Goal: Information Seeking & Learning: Find specific fact

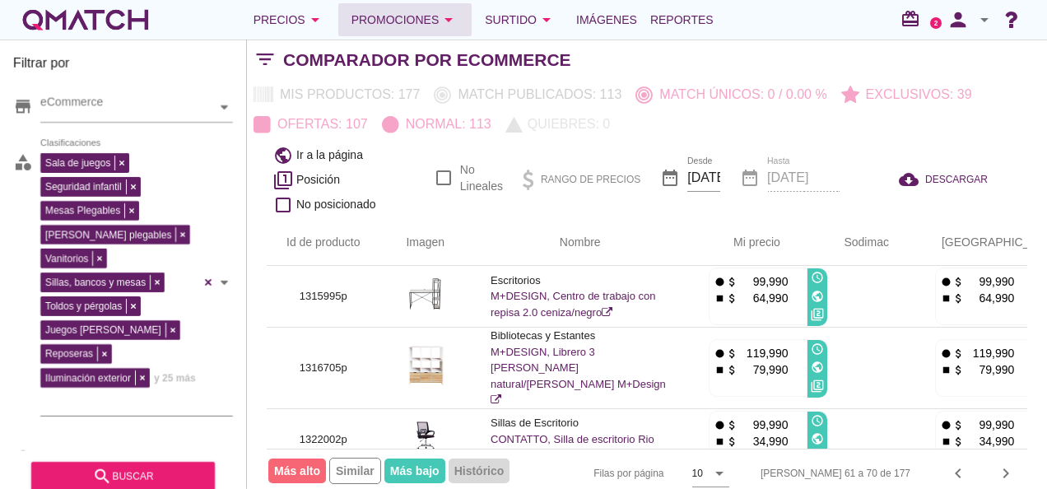
scroll to position [411, 150]
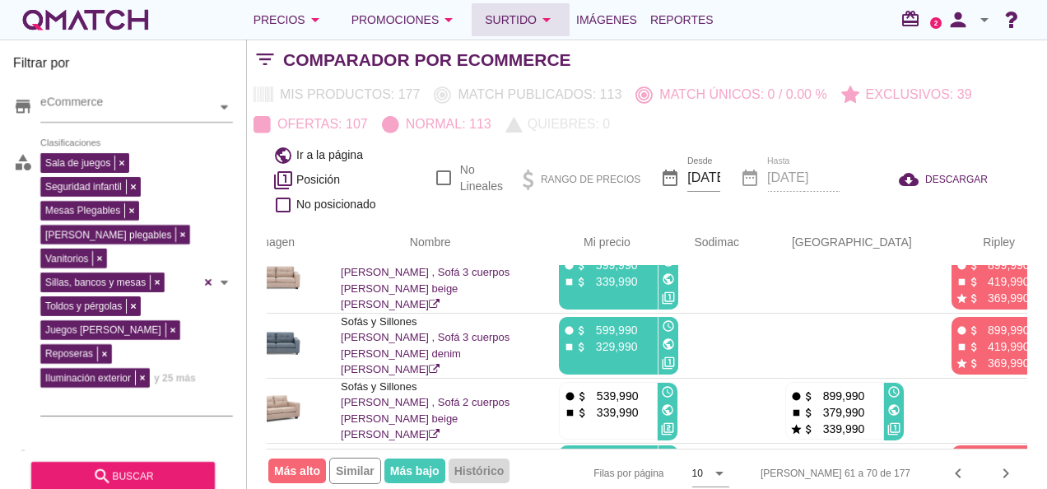
click at [524, 10] on div "Surtido arrow_drop_down" at bounding box center [521, 20] width 72 height 20
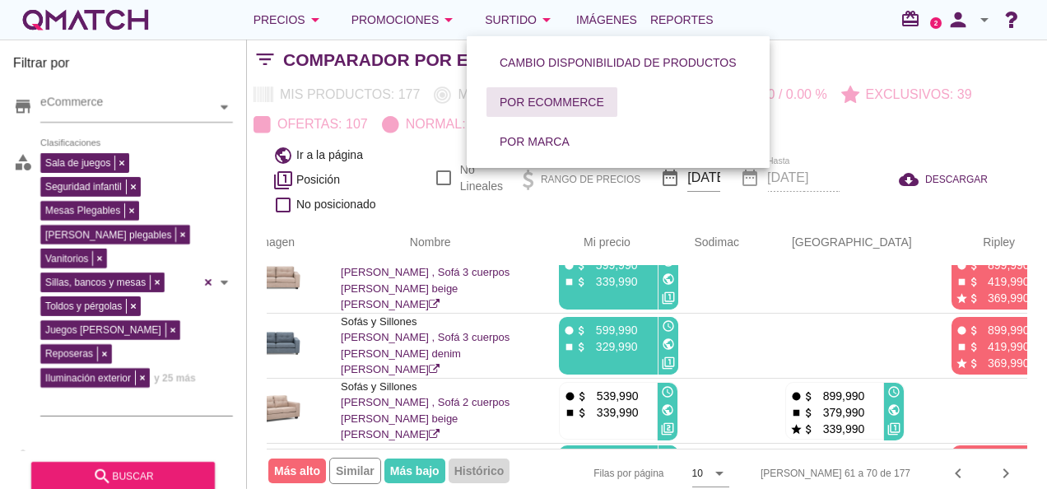
click at [547, 100] on div "Por eCommerce" at bounding box center [552, 102] width 105 height 17
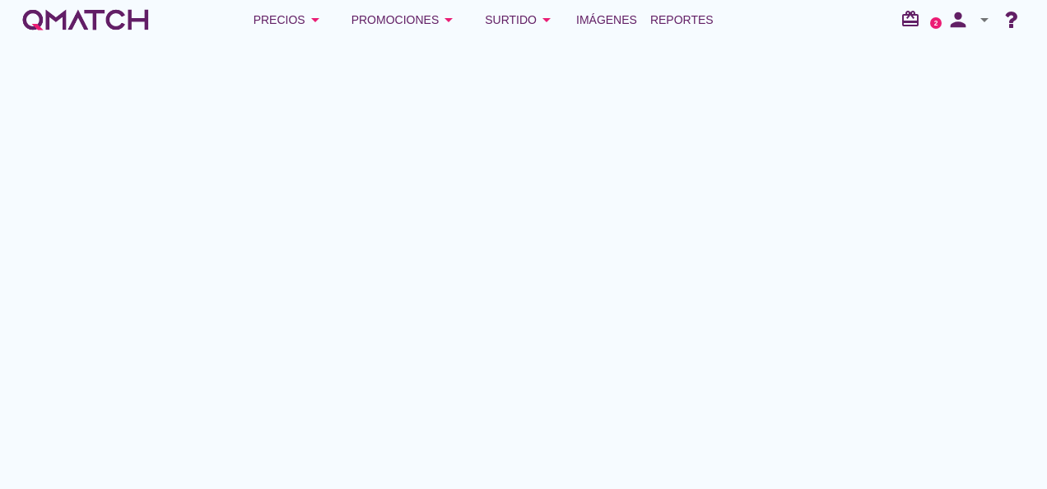
scroll to position [376, 0]
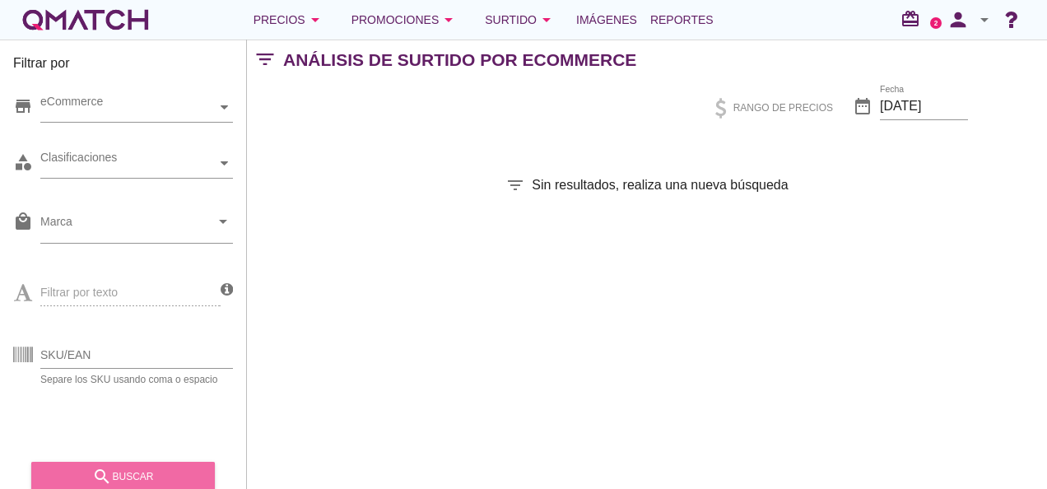
click at [71, 468] on div "search buscar" at bounding box center [122, 477] width 157 height 20
click at [108, 479] on icon "search" at bounding box center [102, 477] width 20 height 20
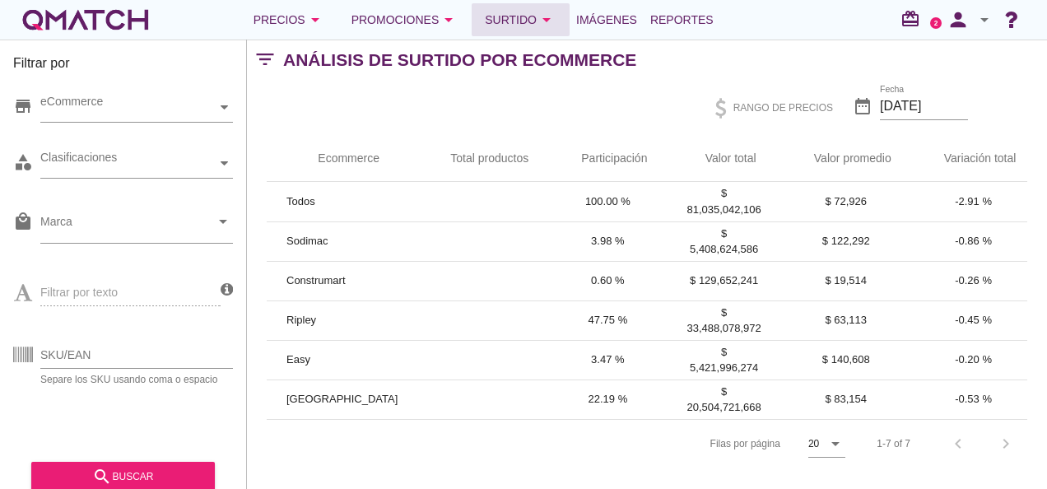
click at [517, 13] on div "Surtido arrow_drop_down" at bounding box center [521, 20] width 72 height 20
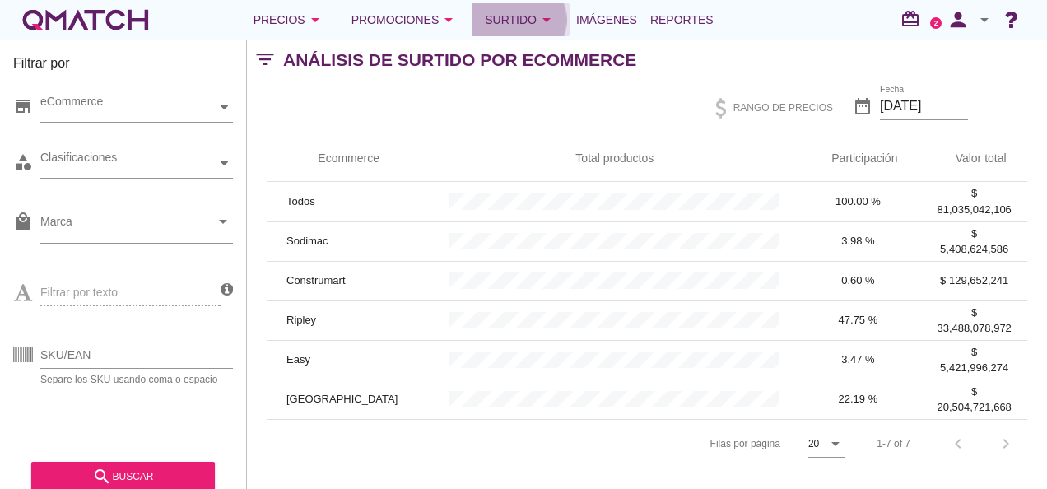
scroll to position [0, 0]
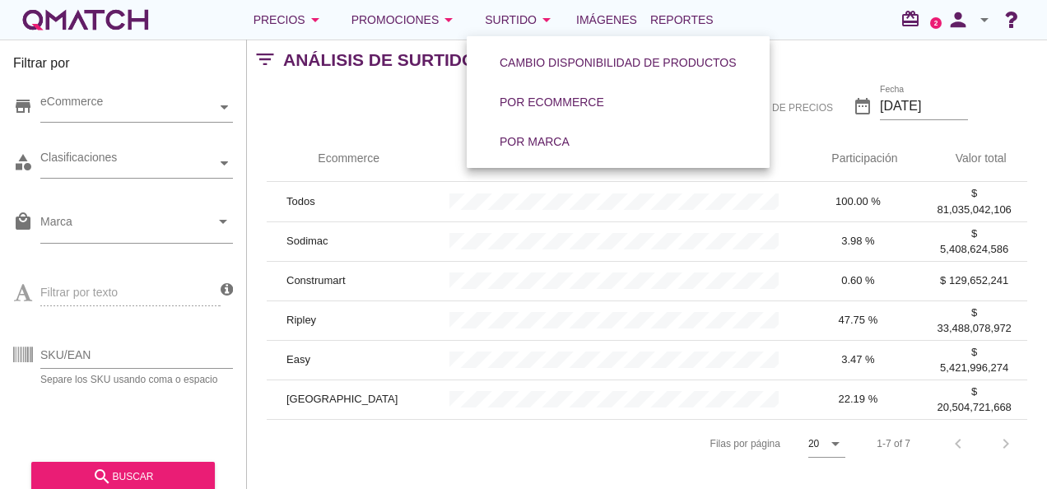
click at [452, 463] on div "[PERSON_NAME] por página 20 arrow_drop_down 1-7 of 7 chevron_left chevron_right" at bounding box center [647, 443] width 761 height 49
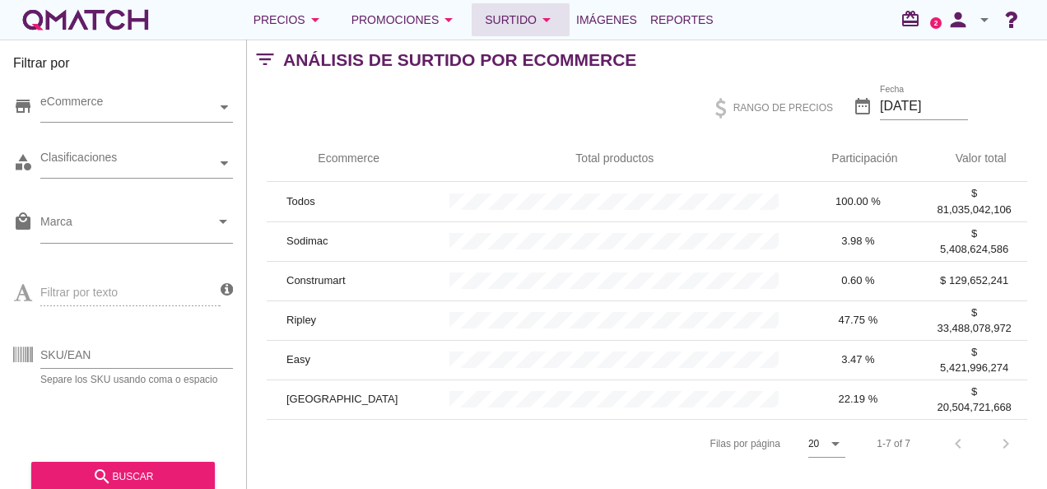
click at [537, 20] on icon "arrow_drop_down" at bounding box center [547, 20] width 20 height 20
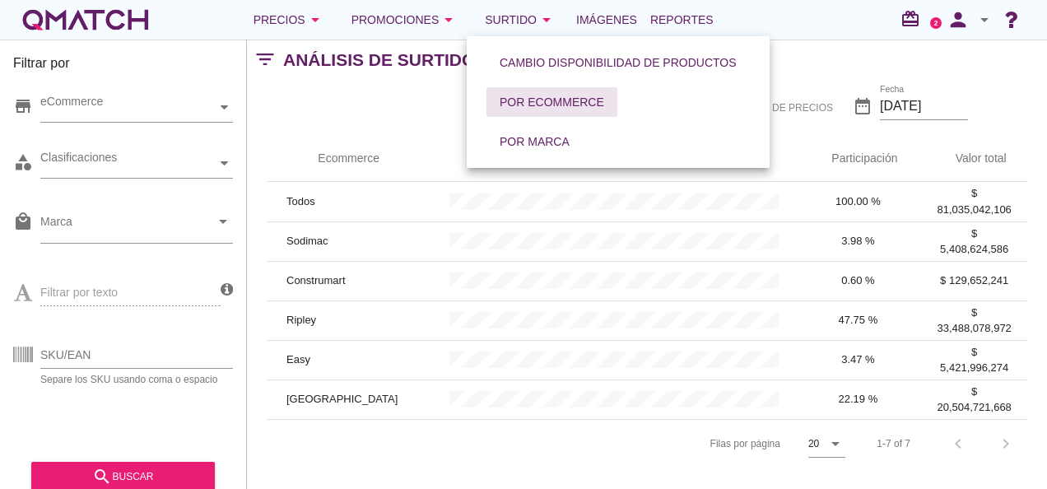
click at [556, 104] on div "Por eCommerce" at bounding box center [552, 102] width 105 height 17
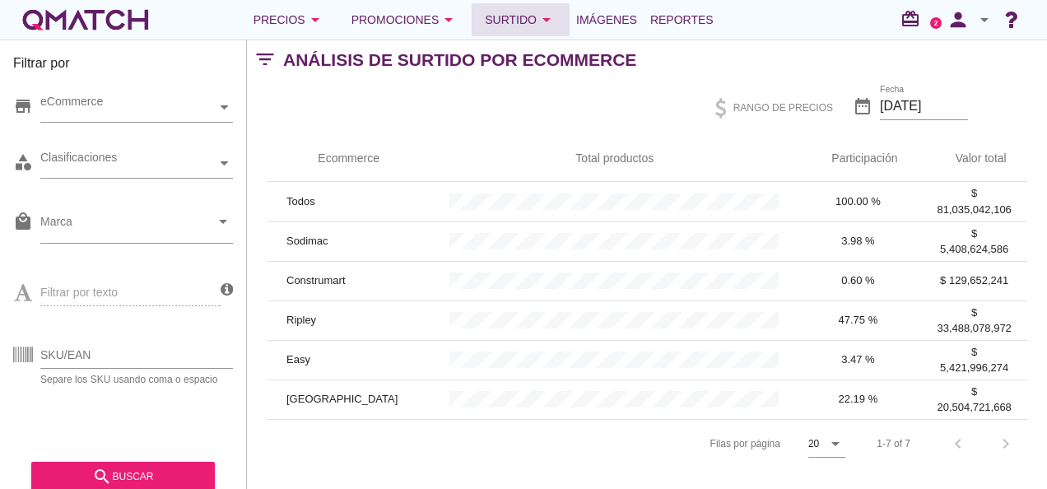
click at [522, 14] on div "Surtido arrow_drop_down" at bounding box center [521, 20] width 72 height 20
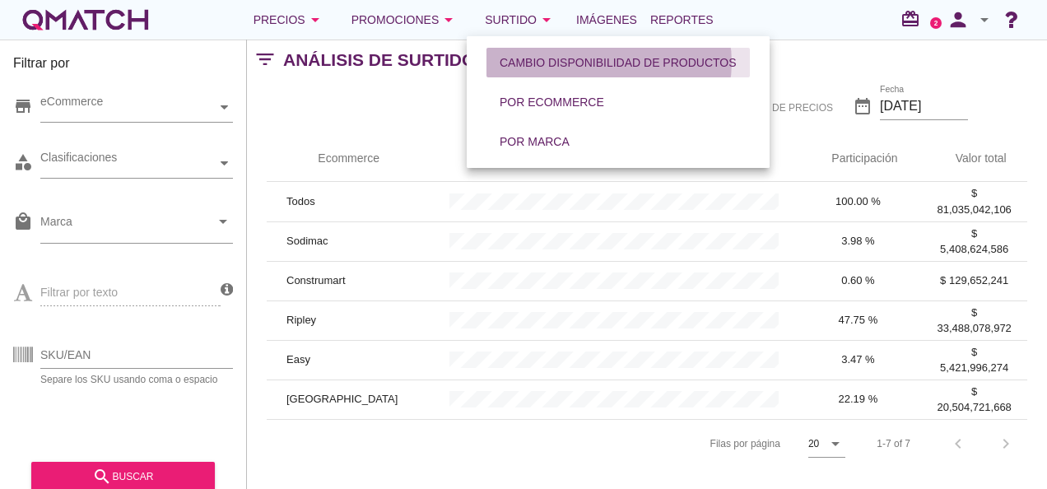
click at [517, 69] on div "Cambio disponibilidad de productos" at bounding box center [618, 62] width 237 height 17
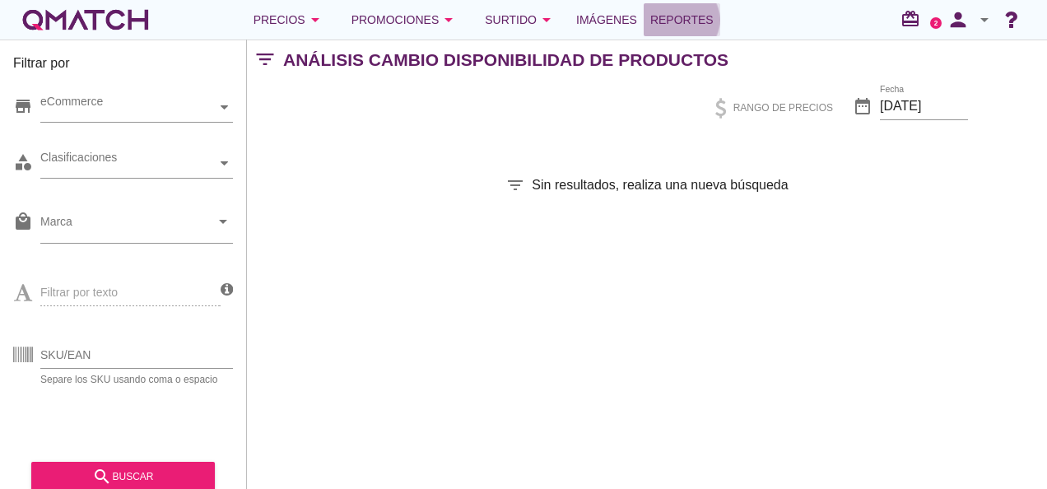
click at [655, 27] on span "Reportes" at bounding box center [681, 20] width 63 height 20
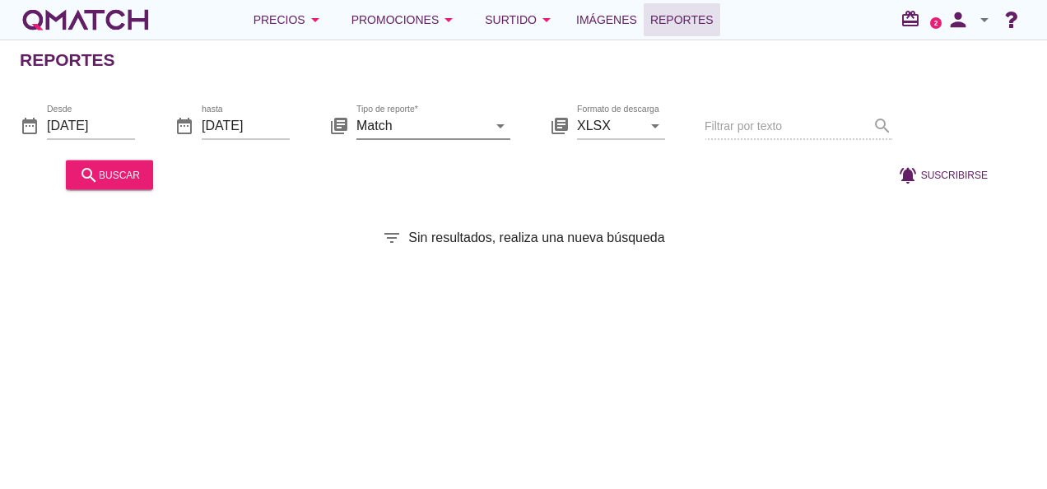
click at [423, 129] on input "Match" at bounding box center [421, 125] width 131 height 26
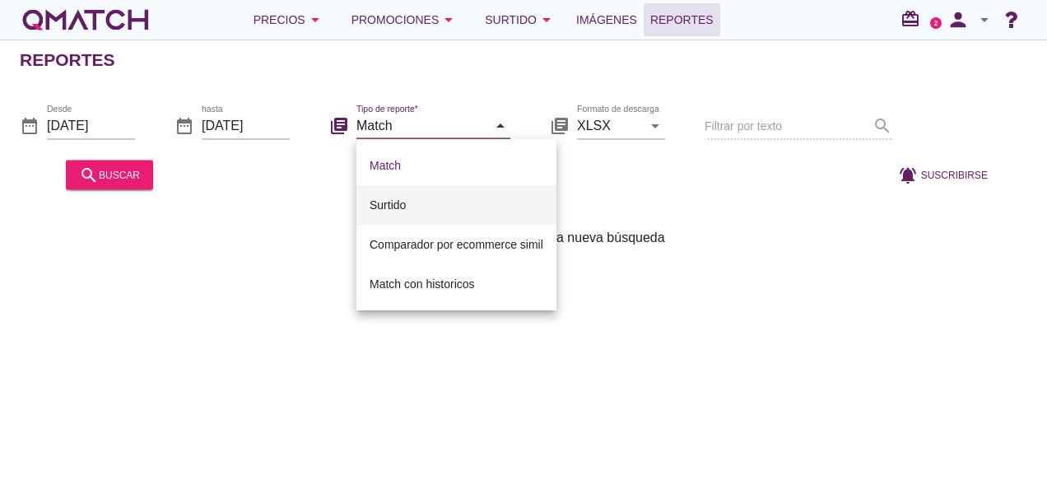
click at [398, 207] on div "Surtido" at bounding box center [457, 205] width 174 height 20
type input "Surtido"
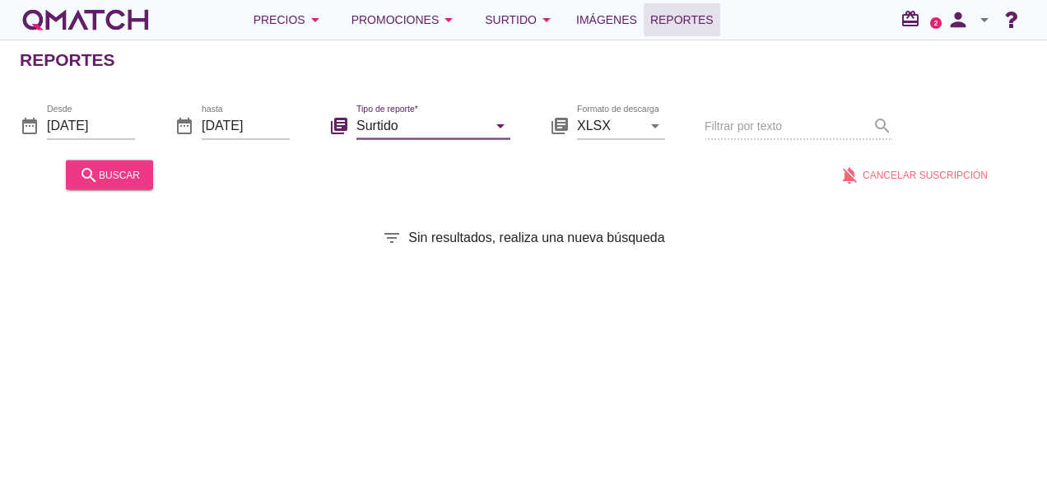
click at [95, 163] on button "search buscar" at bounding box center [109, 175] width 87 height 30
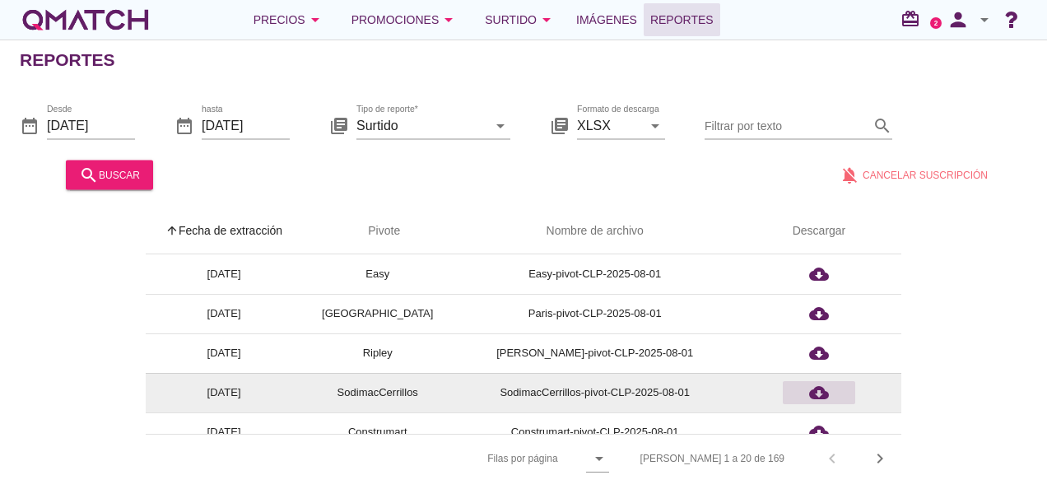
click at [815, 388] on icon "cloud_download" at bounding box center [819, 393] width 20 height 20
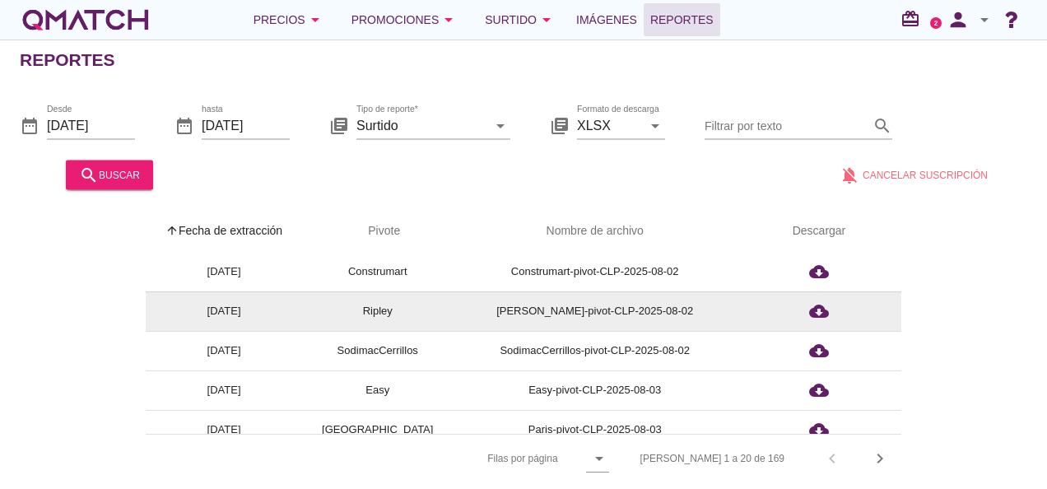
scroll to position [359, 0]
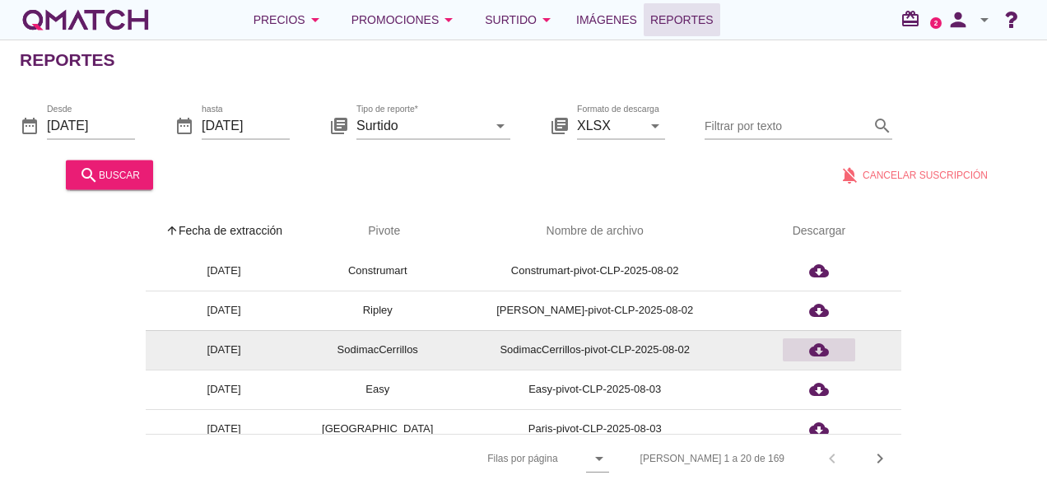
click at [827, 347] on icon "cloud_download" at bounding box center [819, 350] width 20 height 20
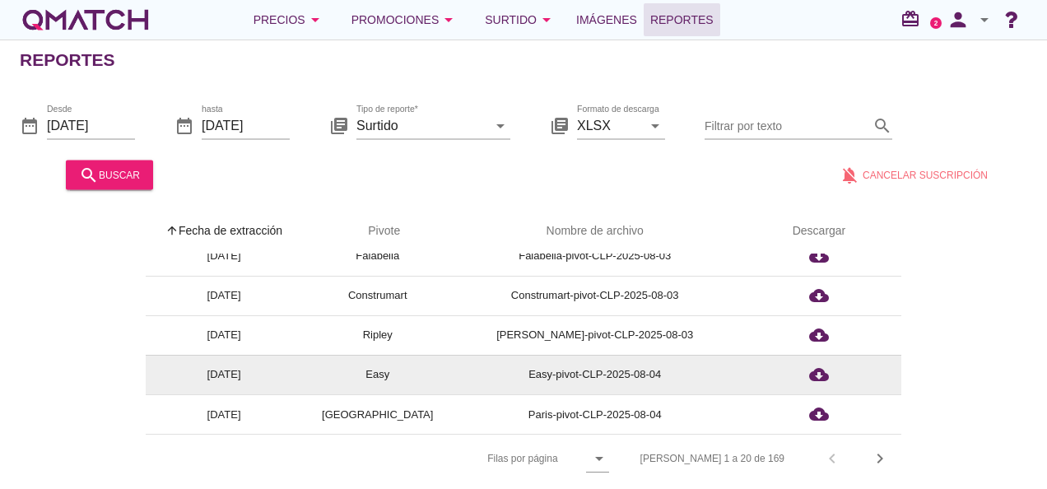
scroll to position [5, 0]
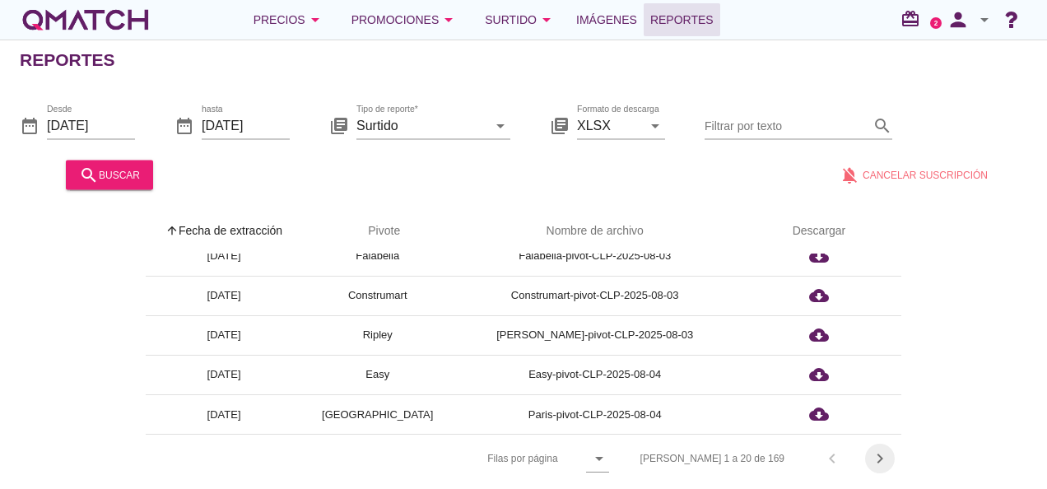
click at [879, 449] on icon "chevron_right" at bounding box center [880, 459] width 20 height 20
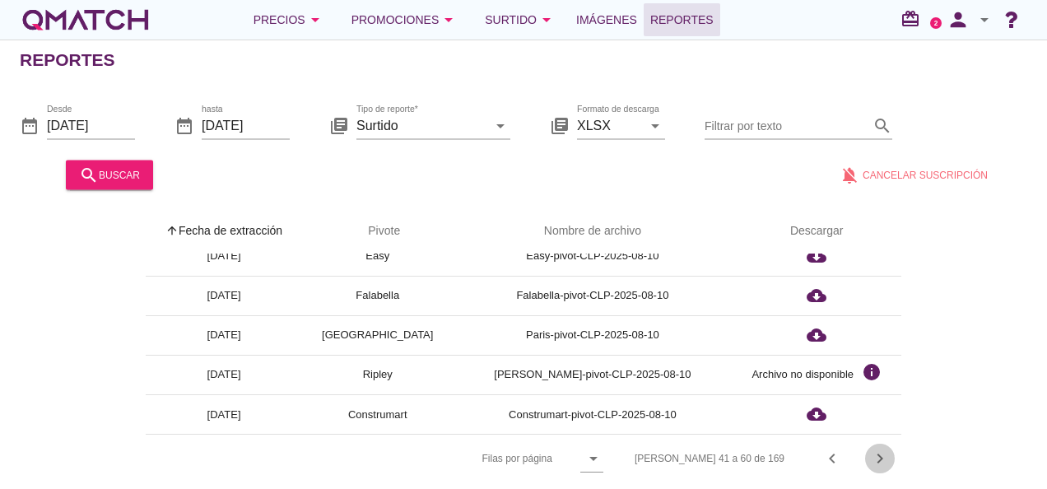
click at [879, 449] on icon "chevron_right" at bounding box center [880, 459] width 20 height 20
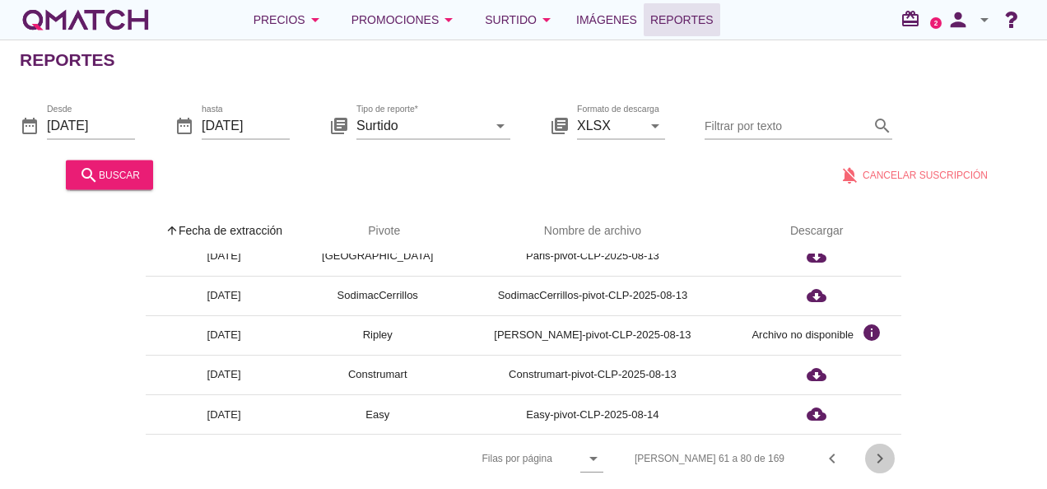
click at [879, 449] on icon "chevron_right" at bounding box center [880, 459] width 20 height 20
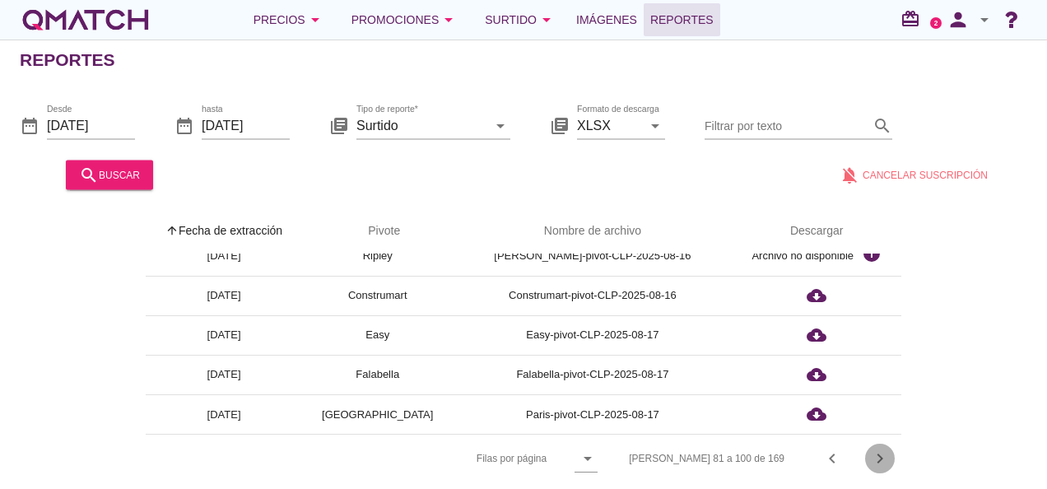
click at [879, 449] on icon "chevron_right" at bounding box center [880, 459] width 20 height 20
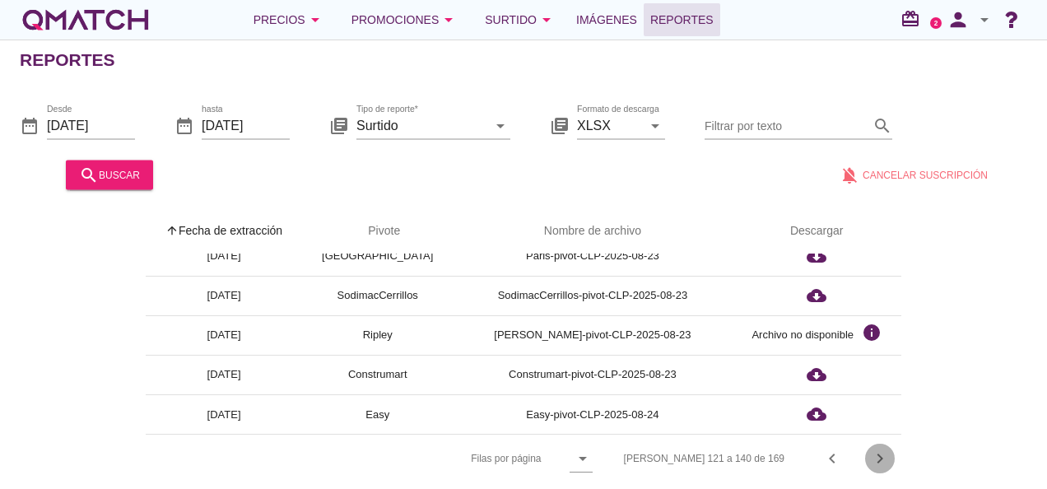
click at [879, 449] on icon "chevron_right" at bounding box center [880, 459] width 20 height 20
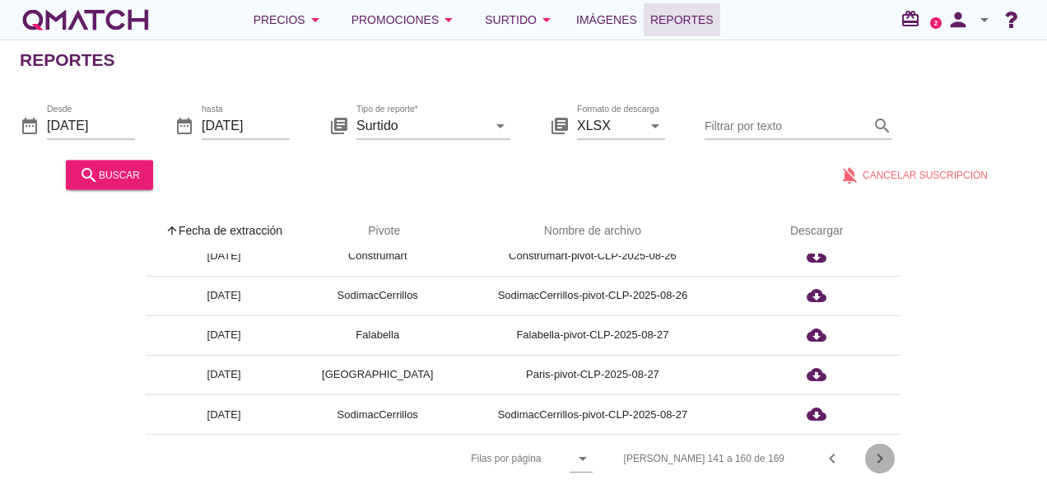
click at [879, 449] on icon "chevron_right" at bounding box center [880, 459] width 20 height 20
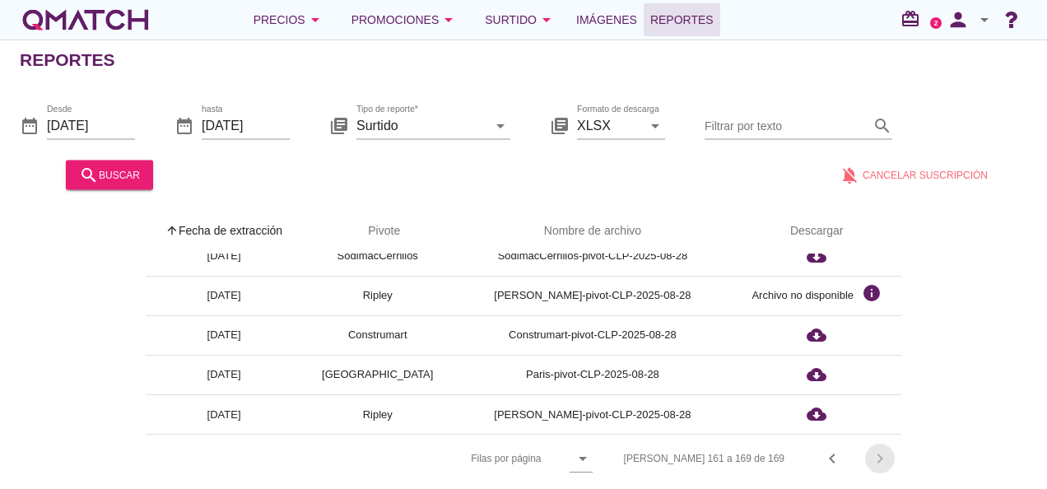
click at [879, 446] on div "[PERSON_NAME] 161 a 169 de 169 chevron_left chevron_right" at bounding box center [752, 459] width 297 height 40
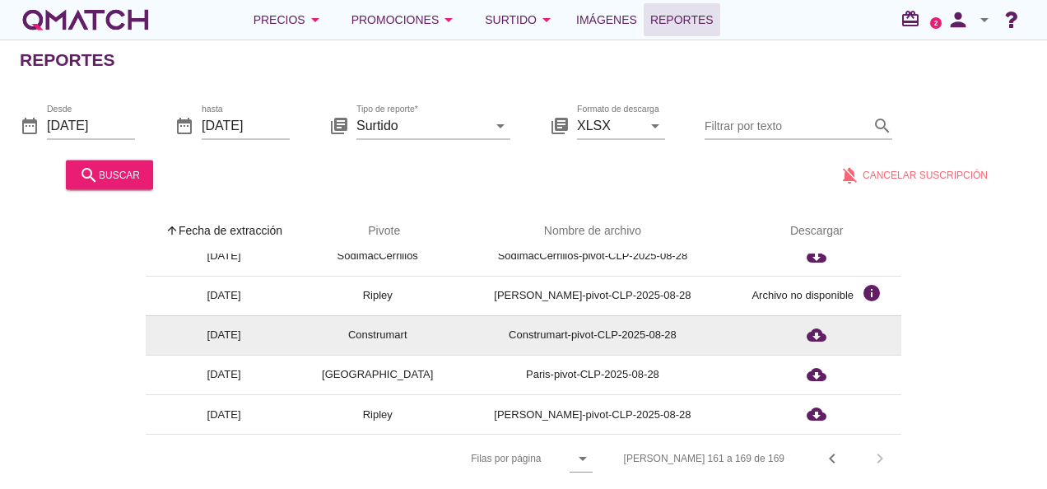
scroll to position [94, 0]
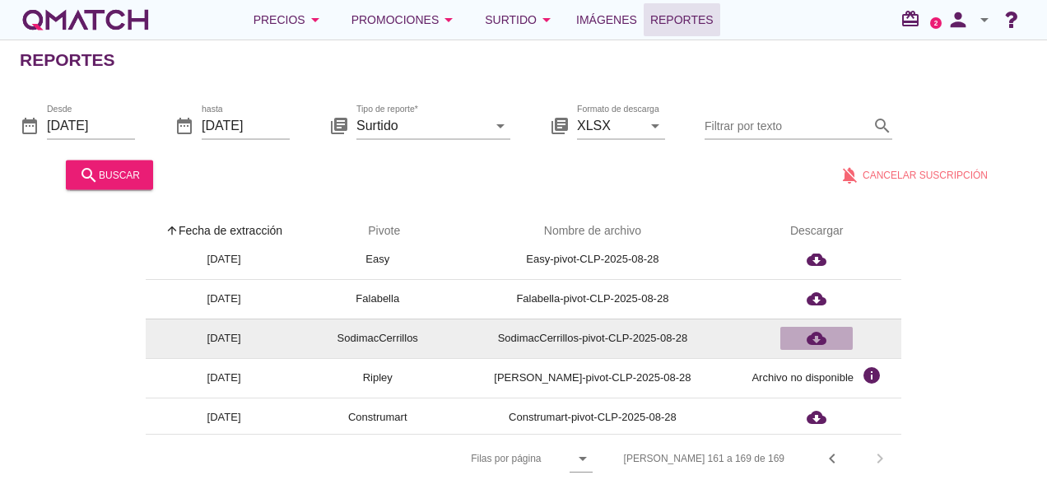
click at [813, 337] on icon "cloud_download" at bounding box center [817, 338] width 20 height 20
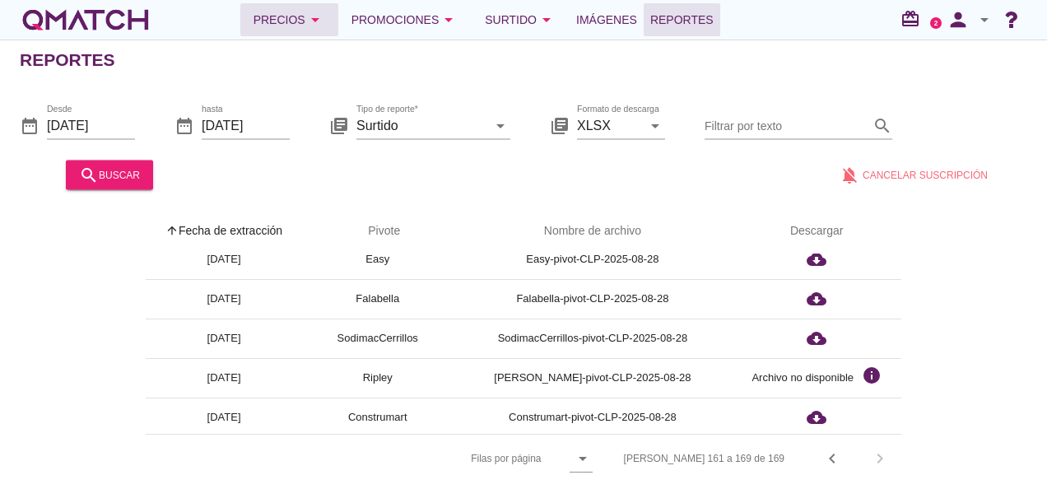
click at [309, 20] on icon "arrow_drop_down" at bounding box center [315, 20] width 20 height 20
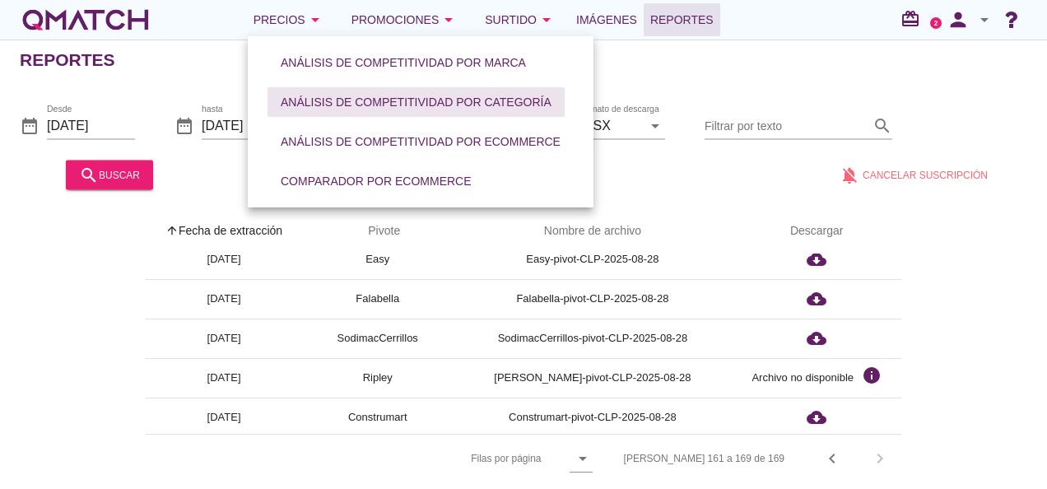
click at [360, 91] on button "Análisis de competitividad por categoría" at bounding box center [416, 102] width 297 height 30
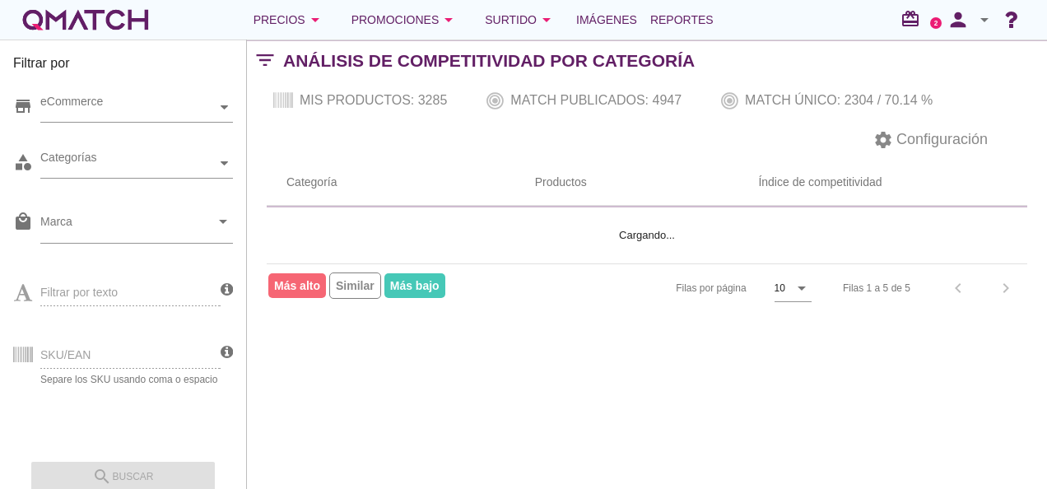
click at [100, 357] on div "SKU/EAN Separe los SKU usando coma o espacio" at bounding box center [116, 353] width 207 height 63
click at [173, 359] on div "SKU/EAN Separe los SKU usando coma o espacio" at bounding box center [116, 353] width 207 height 63
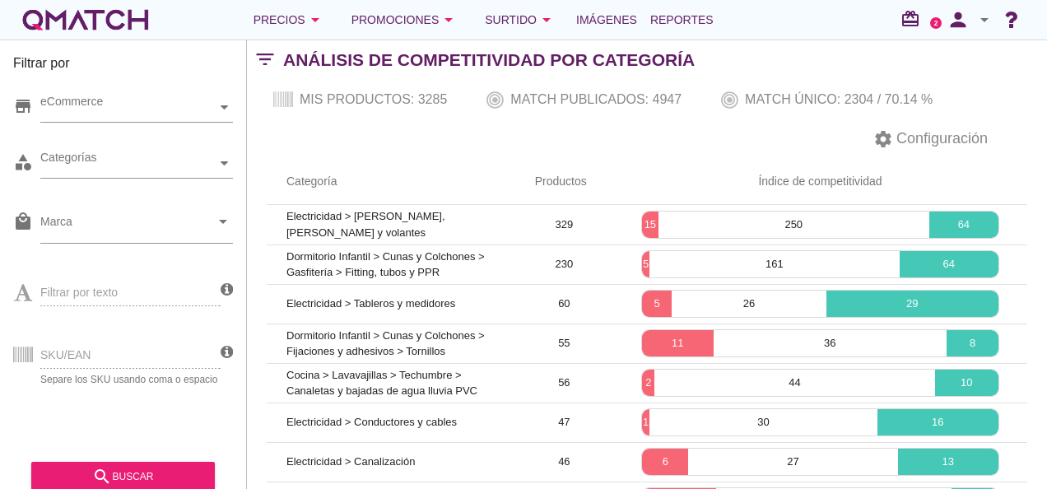
click at [100, 349] on div "SKU/EAN Separe los SKU usando coma o espacio" at bounding box center [116, 353] width 207 height 63
click at [282, 7] on button "Precios arrow_drop_down" at bounding box center [289, 19] width 98 height 33
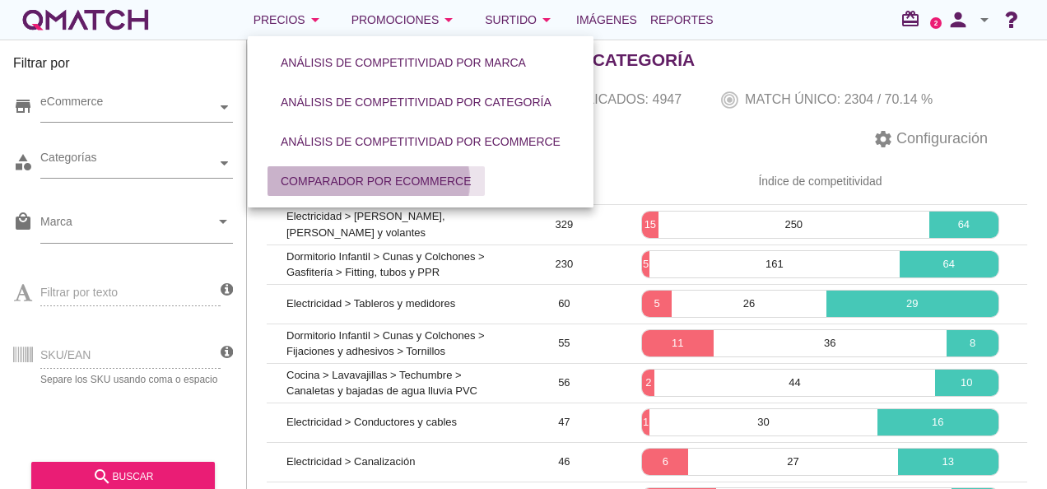
click at [325, 171] on button "Comparador por eCommerce" at bounding box center [376, 181] width 217 height 30
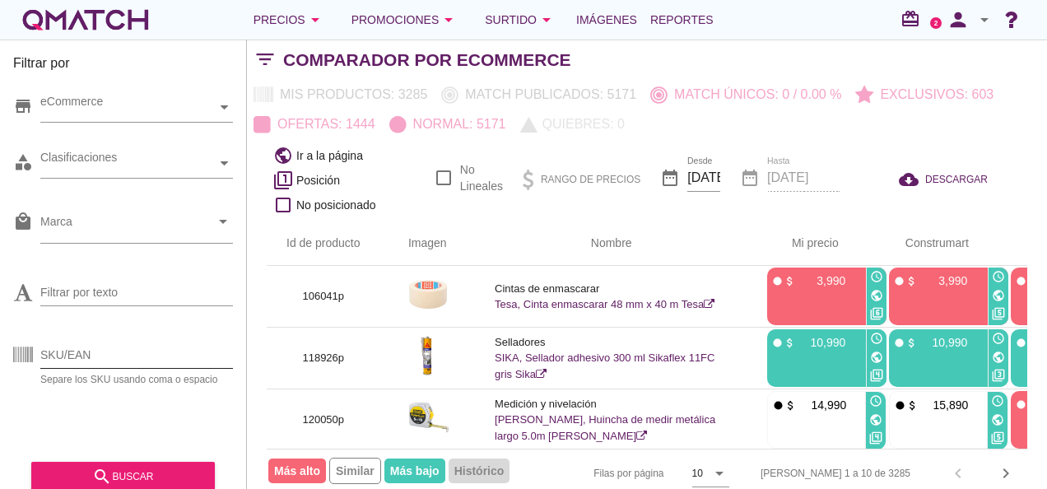
click at [137, 360] on input "SKU/EAN" at bounding box center [136, 355] width 193 height 26
click at [122, 362] on input "SKU/EAN" at bounding box center [136, 355] width 193 height 26
paste input "1350249p 1350247p 1245915p 1350250p 1186622p 1350246p 1350245p 1249339p 1217454…"
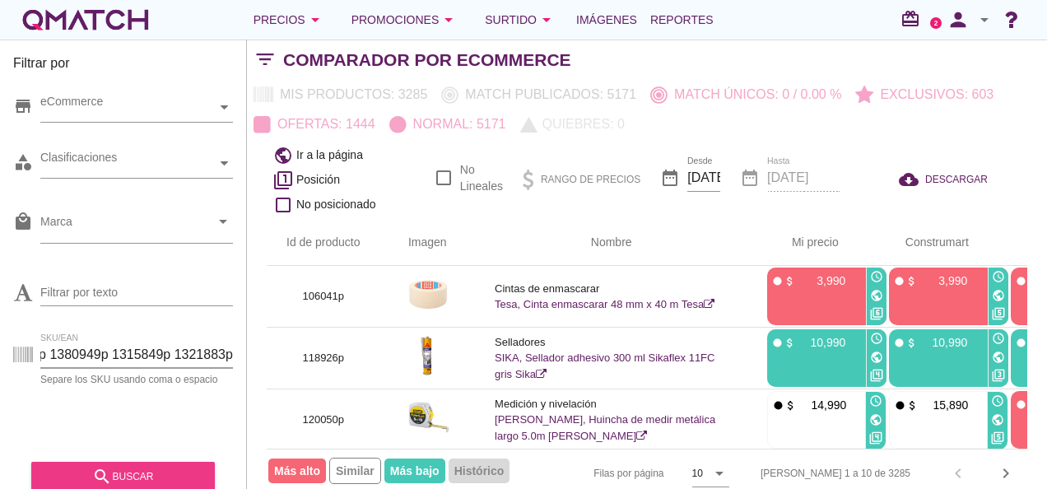
type input "1350249p 1350247p 1245915p 1350250p 1186622p 1350246p 1350245p 1249339p 1217454…"
click at [138, 468] on div "search buscar" at bounding box center [122, 477] width 157 height 20
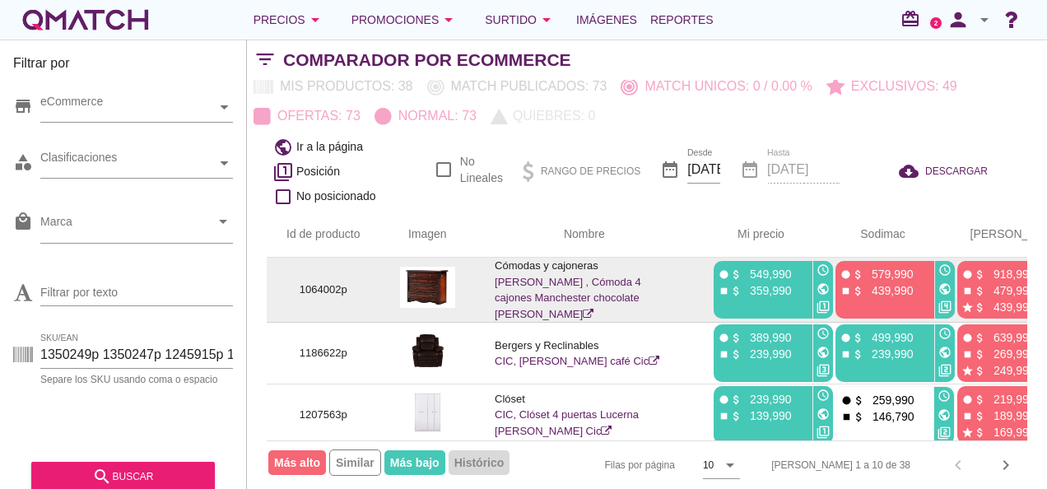
scroll to position [0, 0]
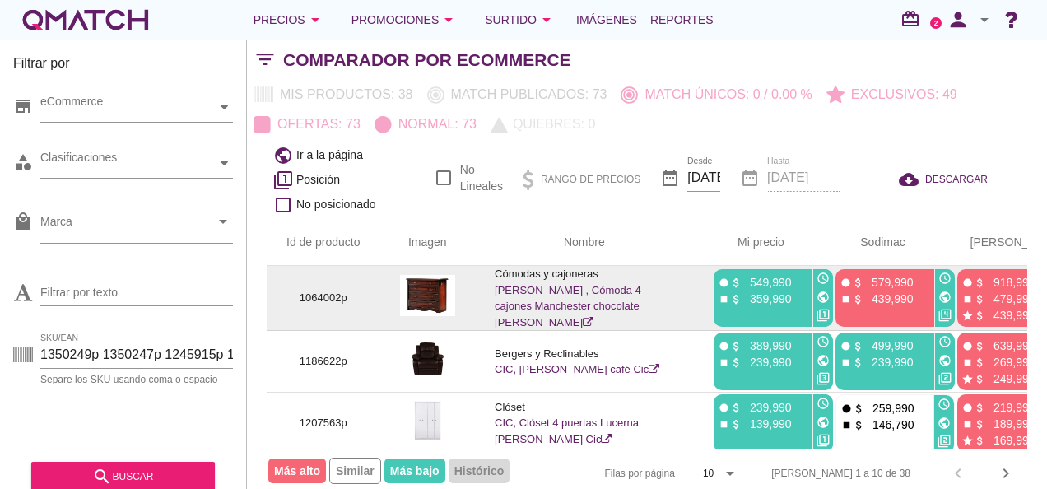
click at [314, 300] on p "1064002p" at bounding box center [323, 298] width 74 height 16
copy p "1064002p"
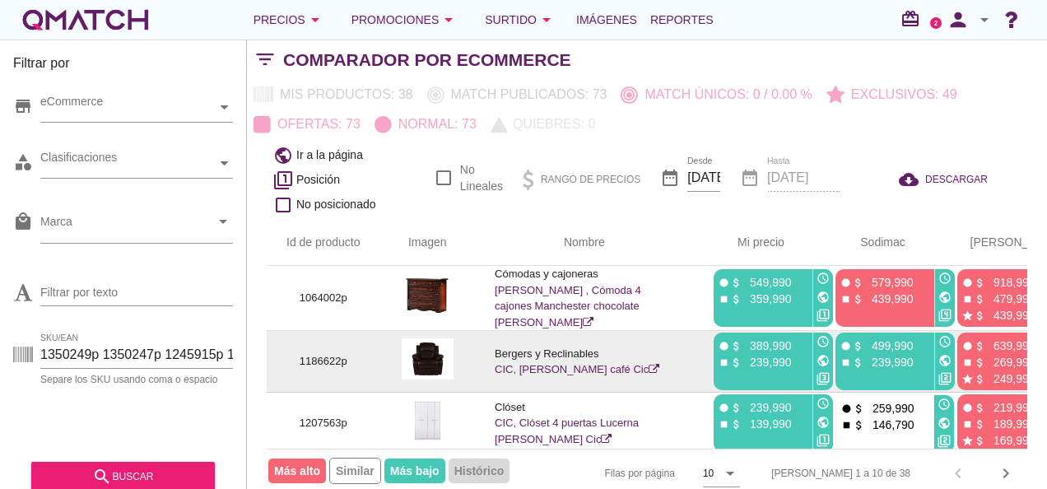
click at [336, 362] on p "1186622p" at bounding box center [323, 361] width 74 height 16
copy p "1186622p"
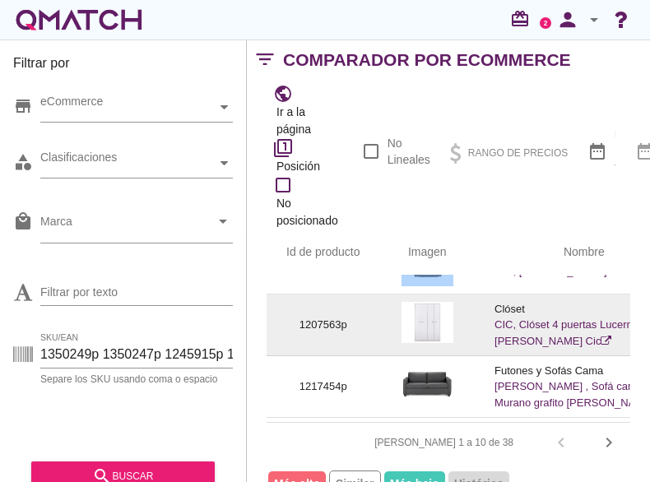
scroll to position [82, 0]
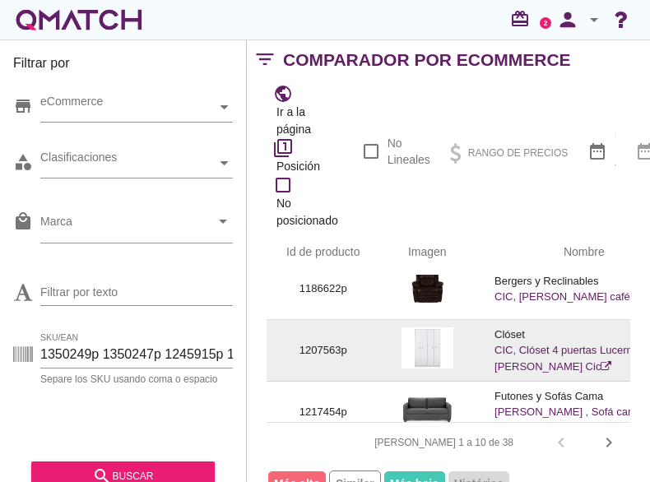
click at [336, 348] on p "1207563p" at bounding box center [323, 350] width 74 height 16
copy p "1207563p"
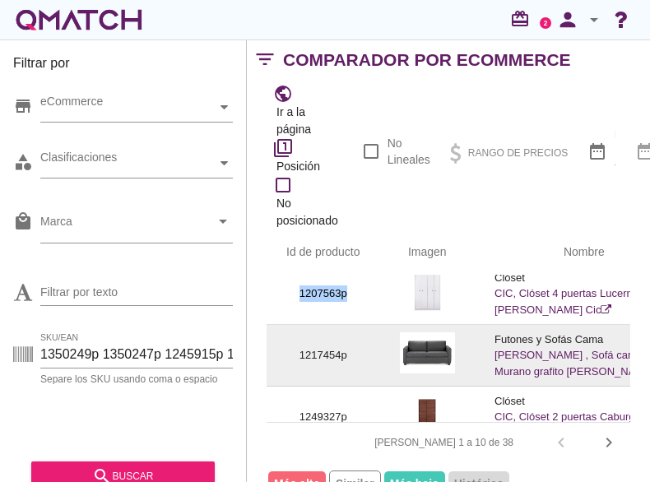
scroll to position [150, 0]
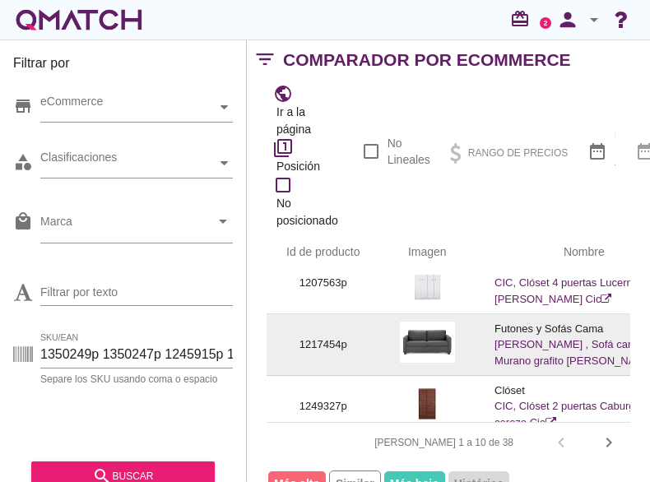
click at [330, 347] on p "1217454p" at bounding box center [323, 345] width 74 height 16
copy p "1217454p"
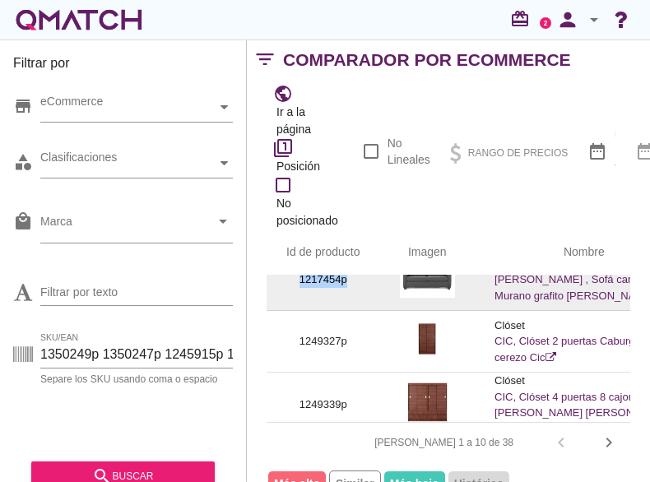
scroll to position [216, 0]
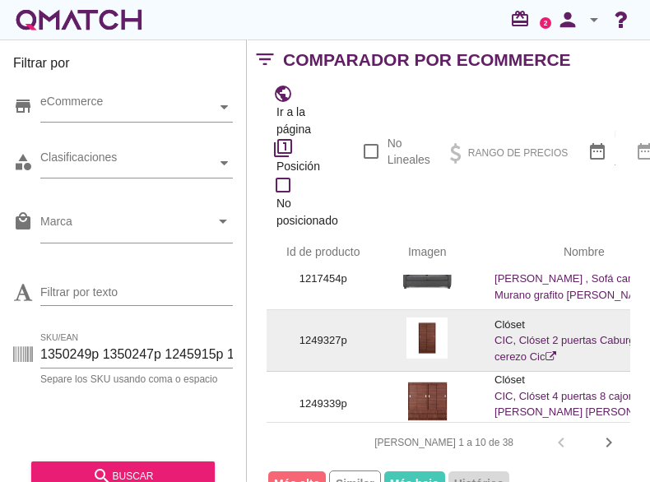
click at [323, 338] on p "1249327p" at bounding box center [323, 341] width 74 height 16
copy p "1249327p"
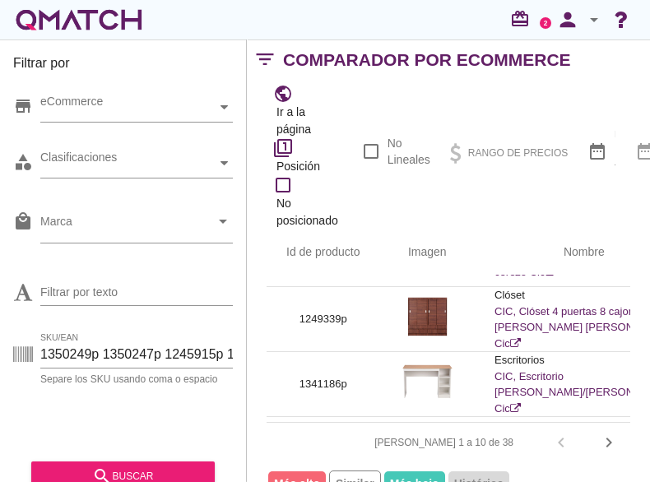
scroll to position [301, 0]
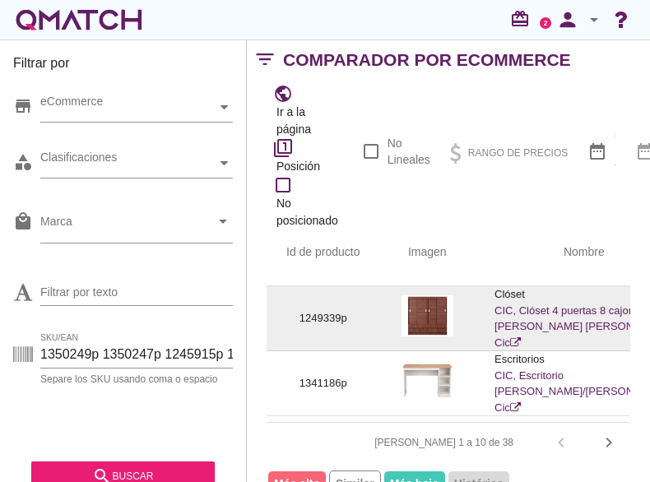
click at [324, 323] on p "1249339p" at bounding box center [323, 318] width 74 height 16
copy p "1249339p"
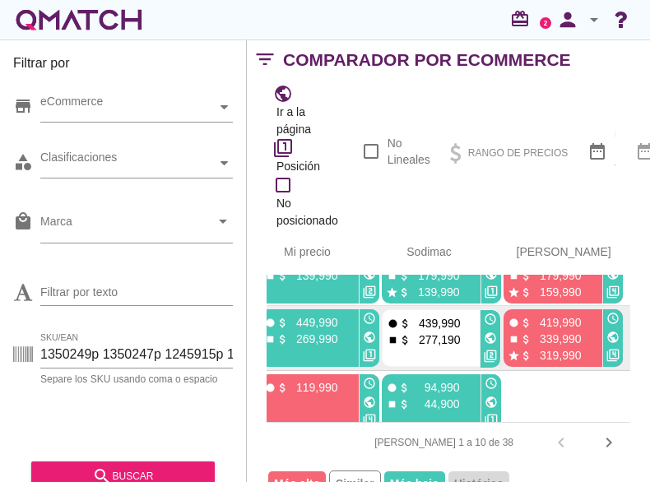
scroll to position [282, 378]
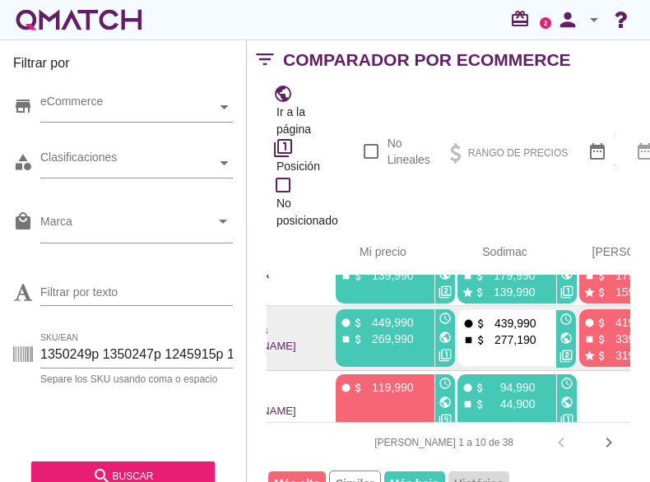
click at [560, 342] on icon "public" at bounding box center [566, 338] width 13 height 13
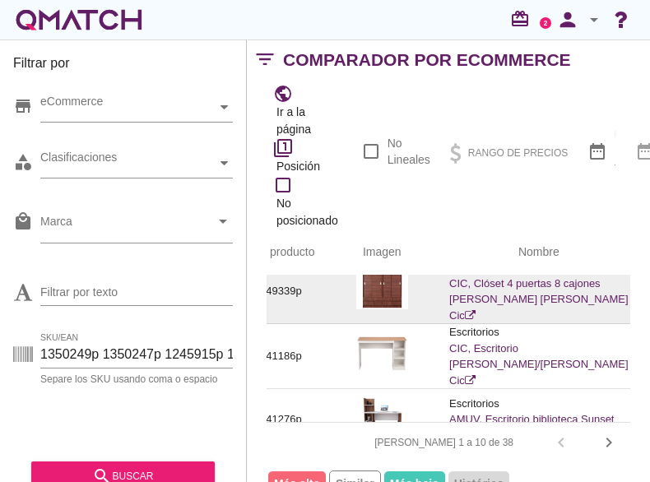
scroll to position [329, 45]
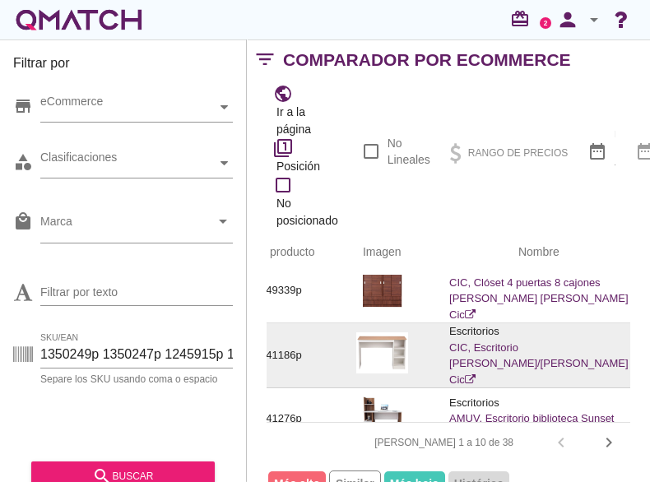
click at [288, 358] on p "1341186p" at bounding box center [278, 355] width 74 height 16
click at [288, 357] on p "1341186p" at bounding box center [278, 355] width 74 height 16
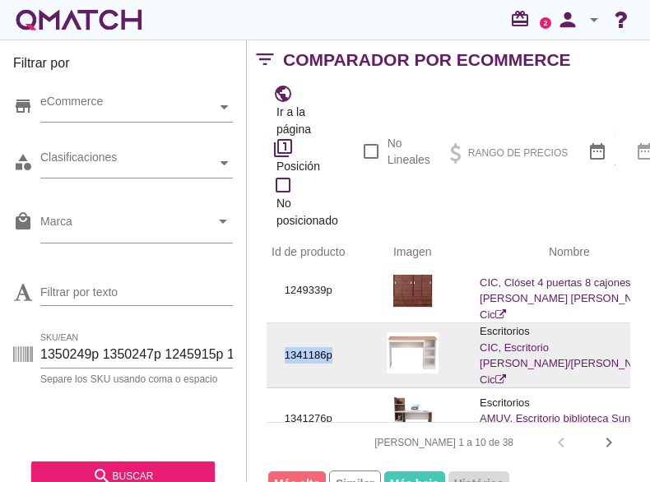
scroll to position [329, 0]
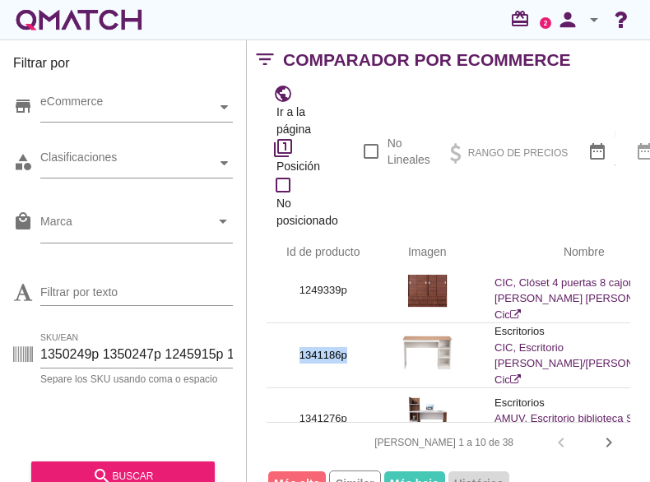
copy p "1341186p"
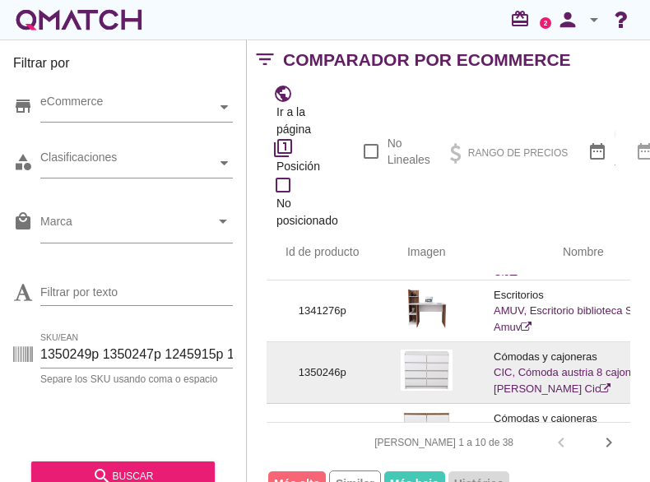
scroll to position [438, 1]
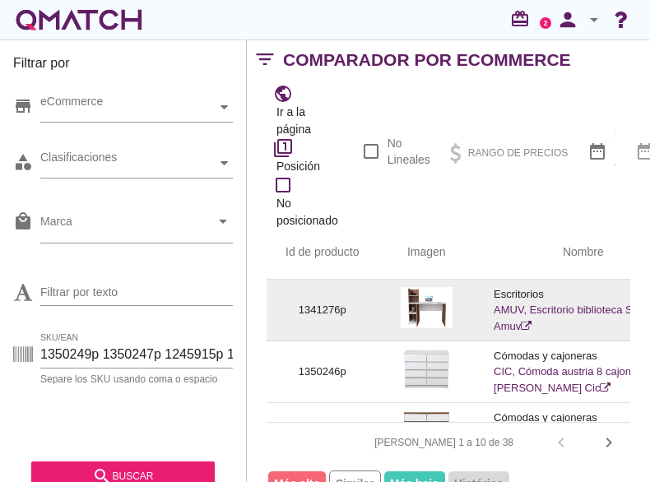
click at [323, 312] on p "1341276p" at bounding box center [323, 310] width 74 height 16
click at [323, 311] on p "1341276p" at bounding box center [323, 310] width 74 height 16
copy p "1341276p"
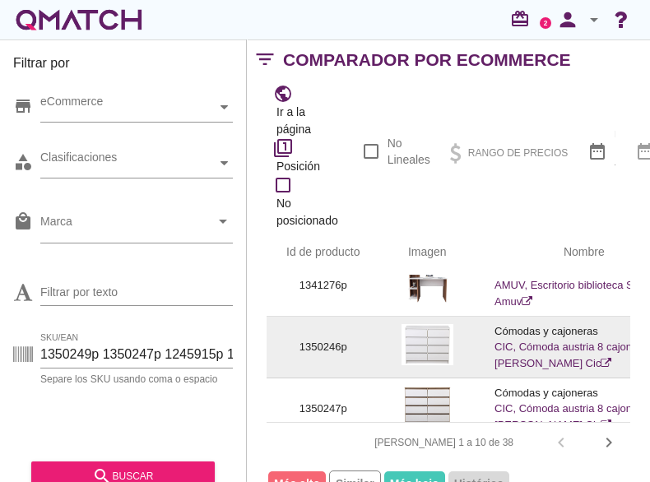
click at [328, 353] on p "1350246p" at bounding box center [323, 347] width 74 height 16
copy p "1350246p"
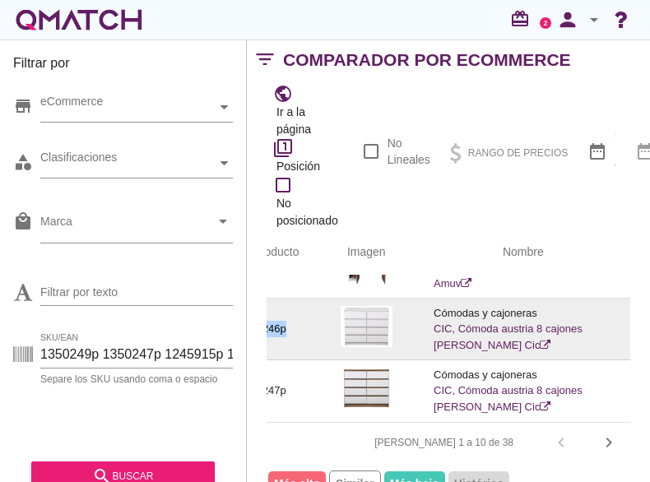
scroll to position [500, 0]
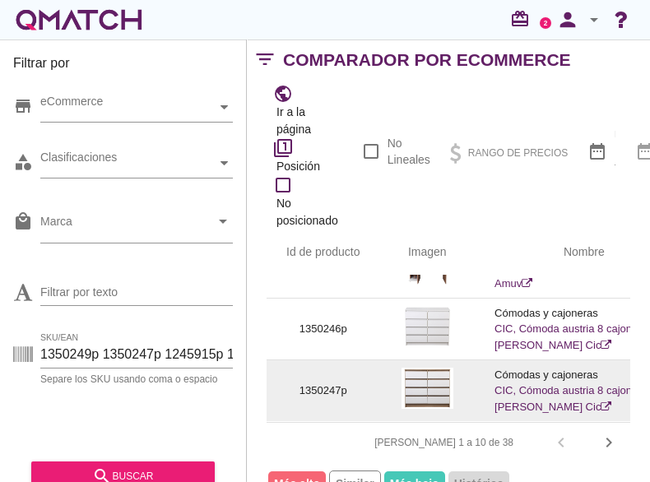
click at [334, 383] on p "1350247p" at bounding box center [323, 391] width 74 height 16
copy p "1350247p"
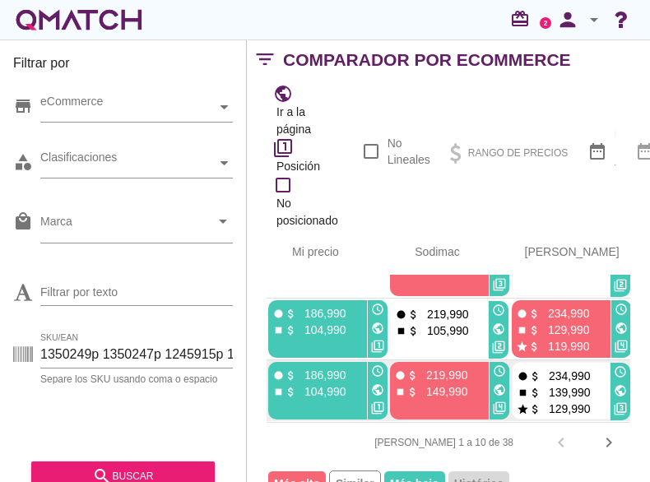
scroll to position [500, 389]
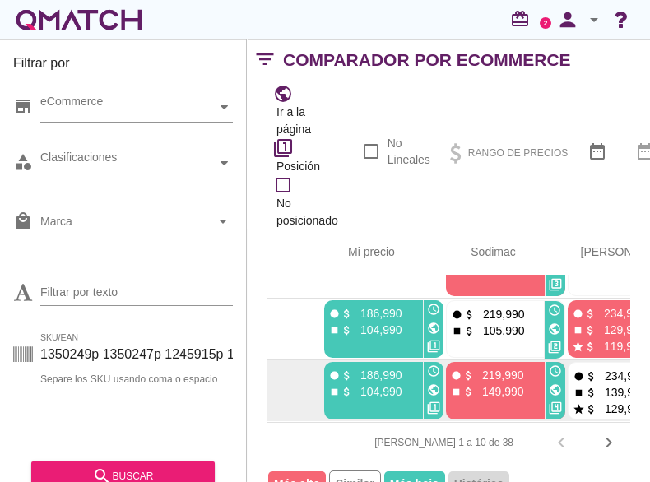
click at [549, 384] on icon "public" at bounding box center [555, 390] width 13 height 13
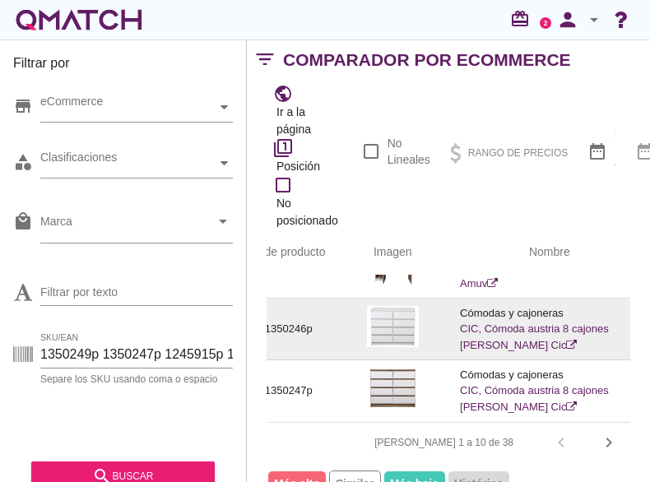
scroll to position [500, 0]
